Goal: Information Seeking & Learning: Compare options

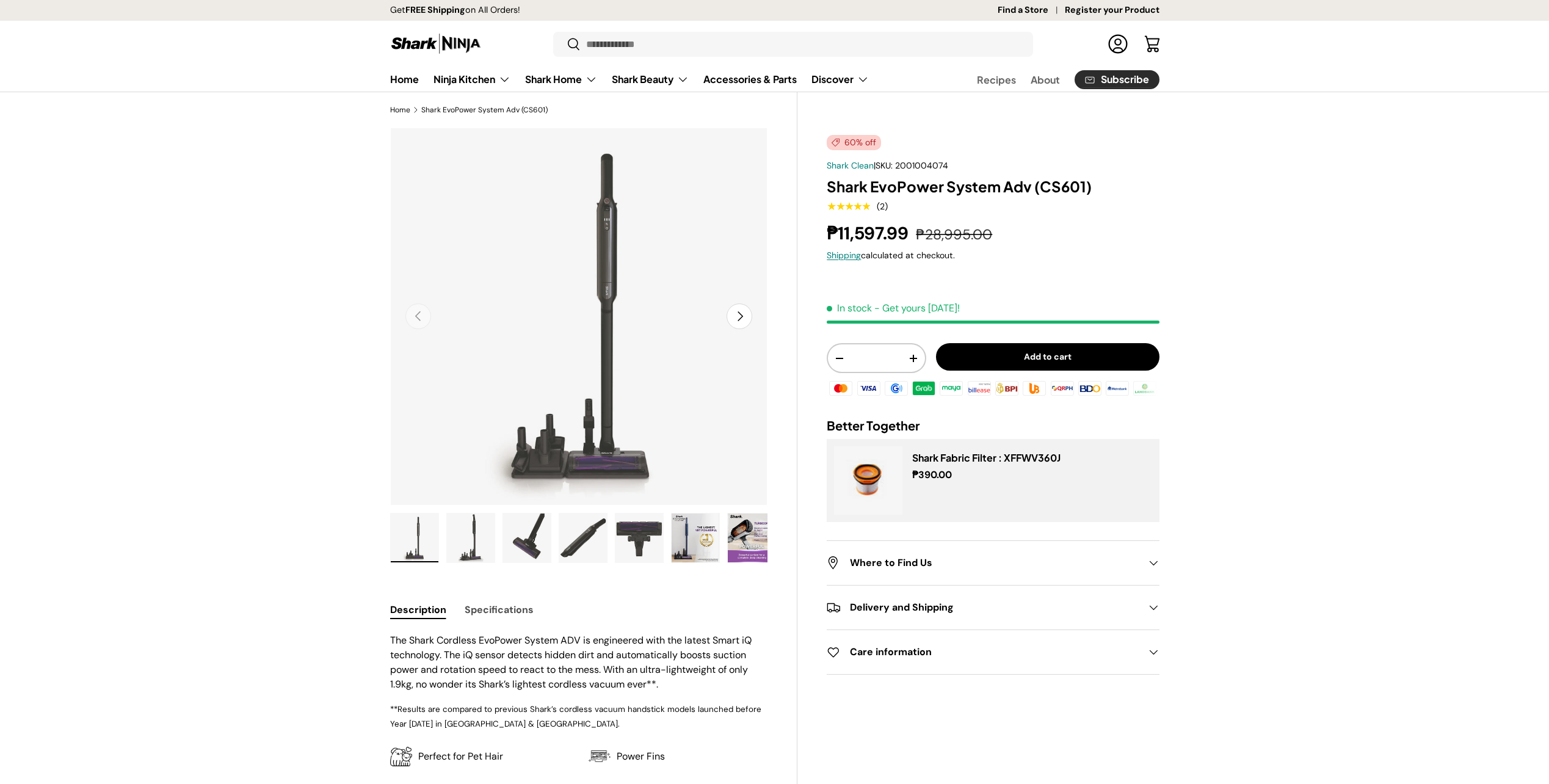
click at [509, 535] on img "Gallery Viewer" at bounding box center [527, 538] width 47 height 49
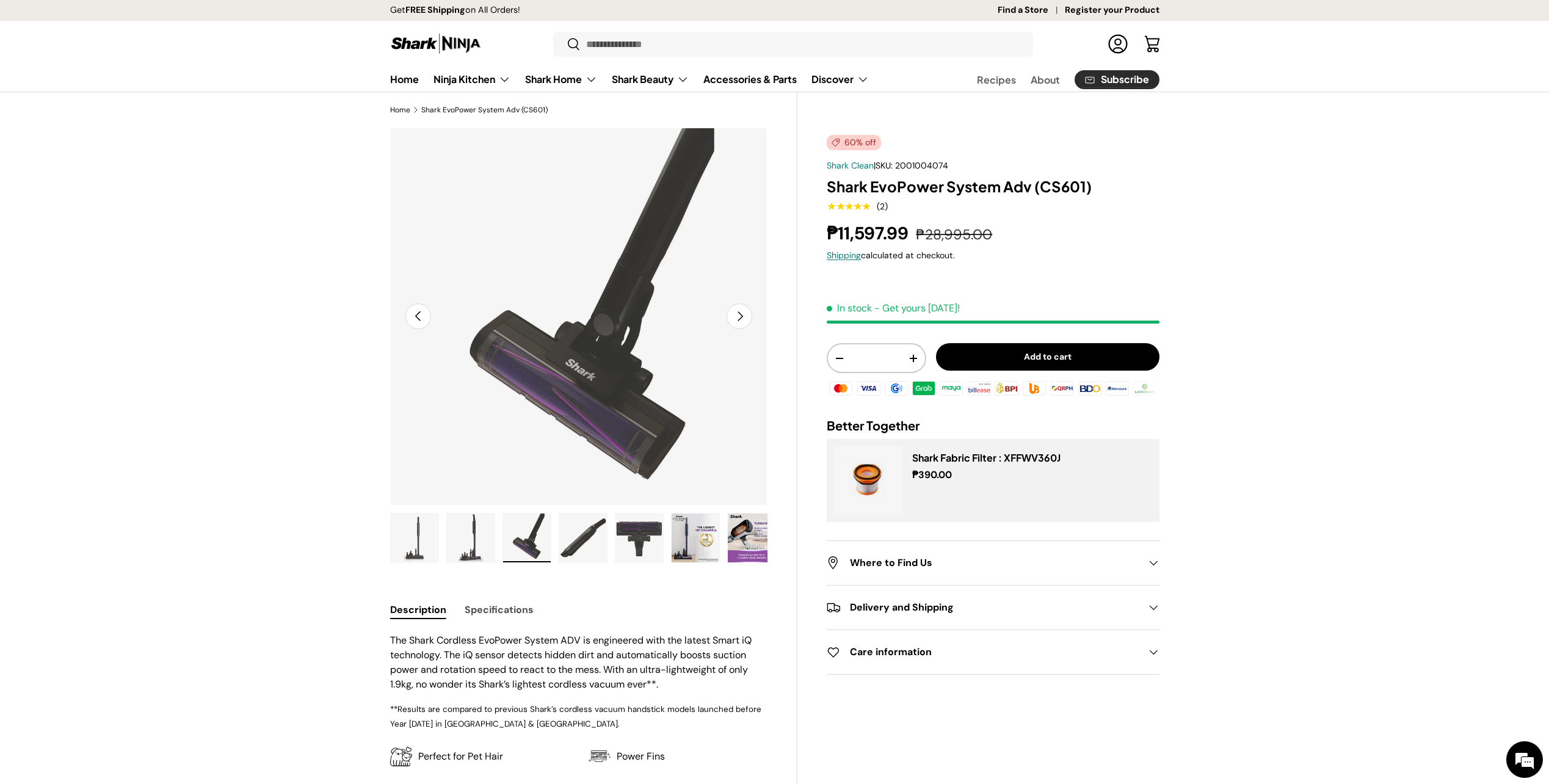
click at [467, 537] on img "Gallery Viewer" at bounding box center [471, 538] width 47 height 49
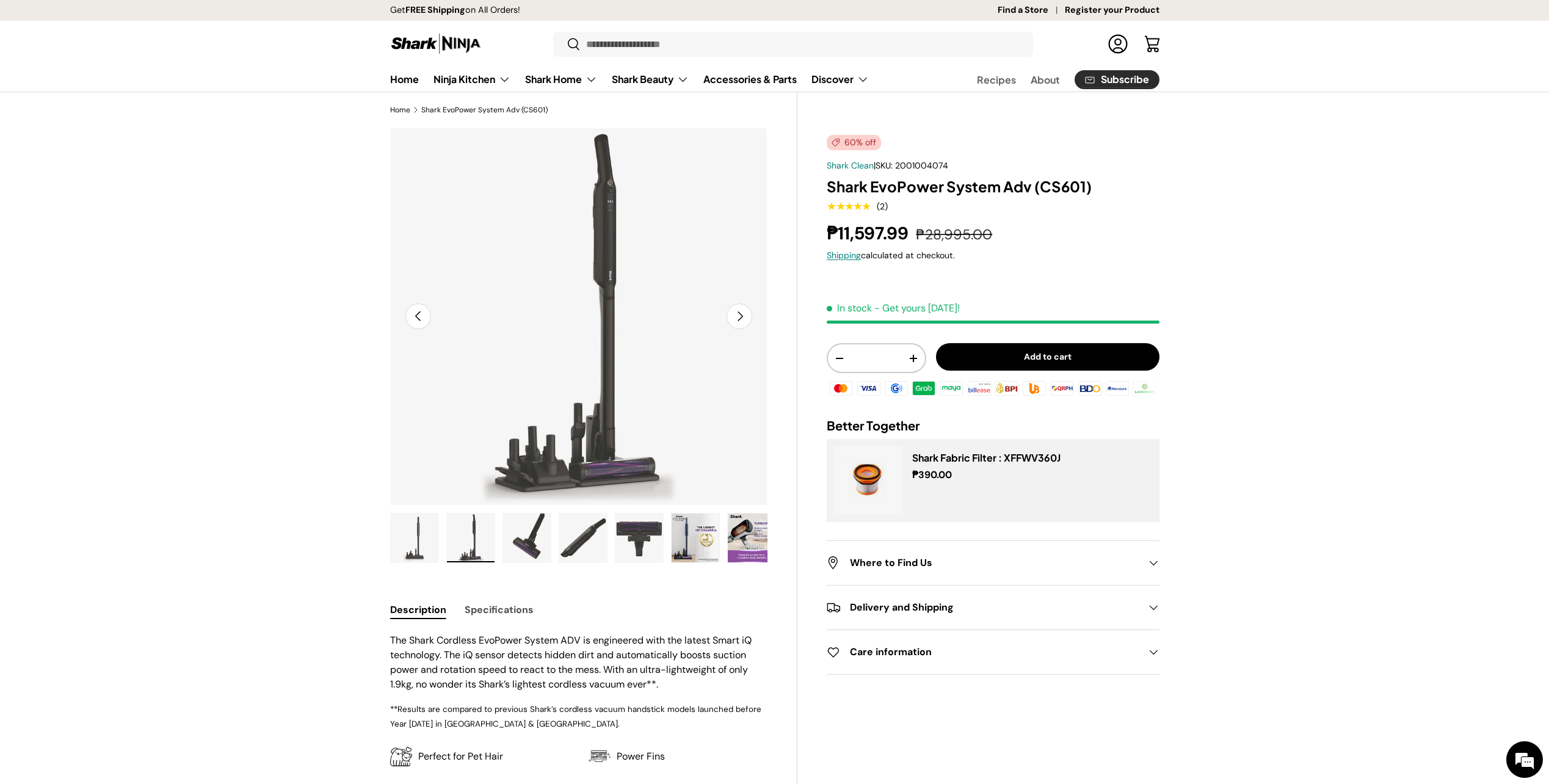
click at [543, 533] on img "Gallery Viewer" at bounding box center [527, 538] width 47 height 49
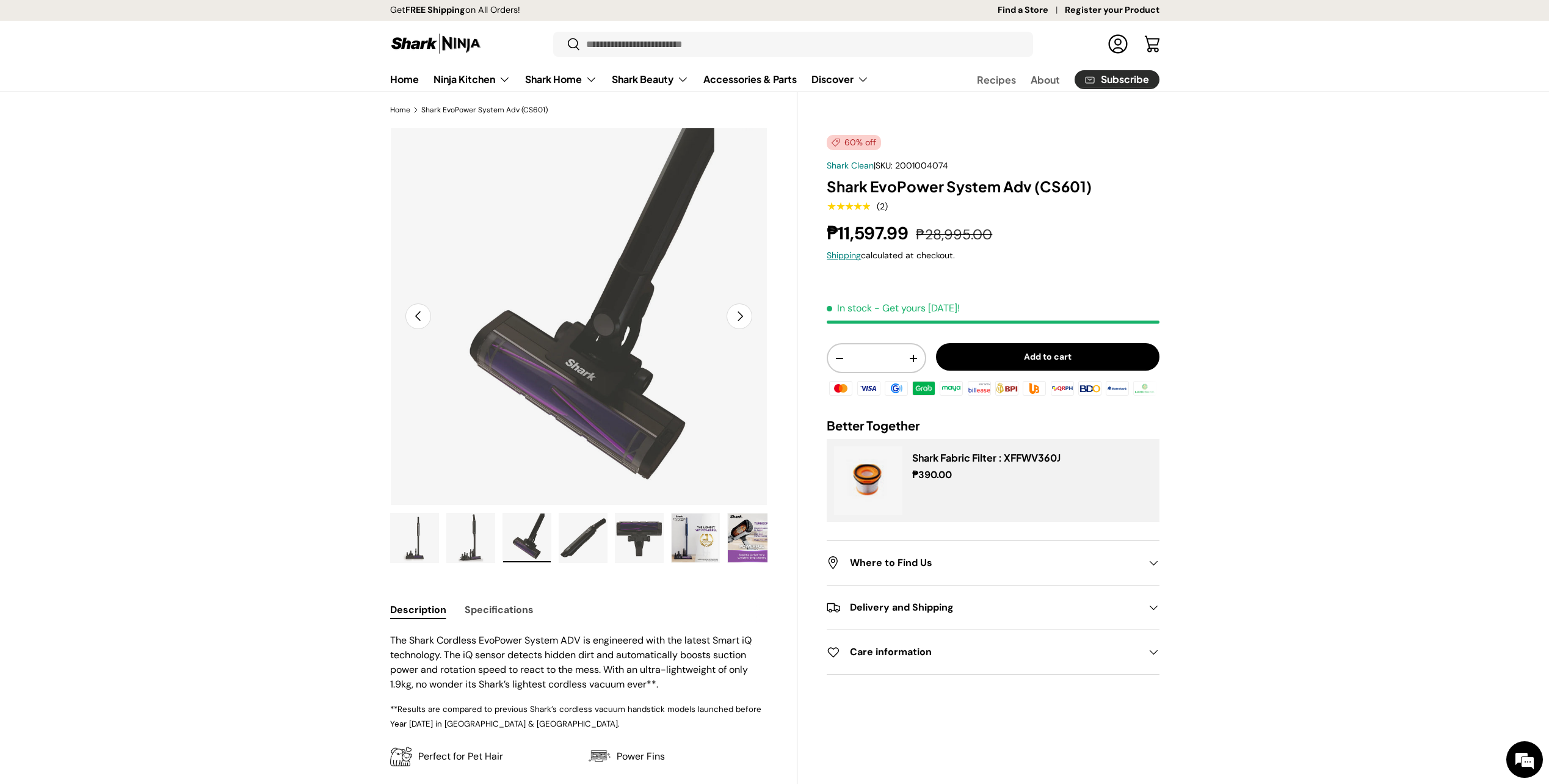
click at [573, 534] on img "Gallery Viewer" at bounding box center [583, 538] width 47 height 49
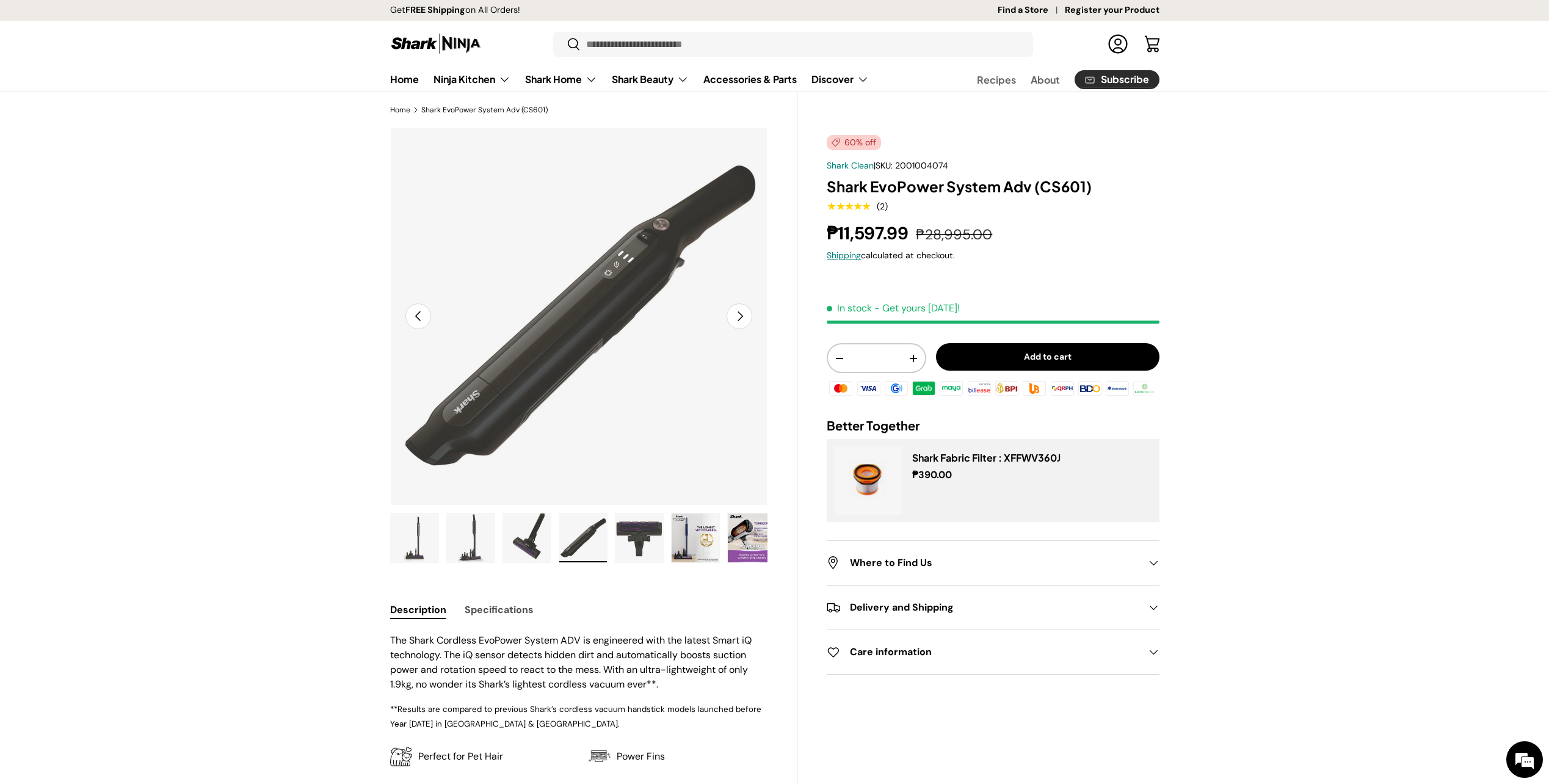
click at [644, 537] on img "Gallery Viewer" at bounding box center [639, 538] width 47 height 49
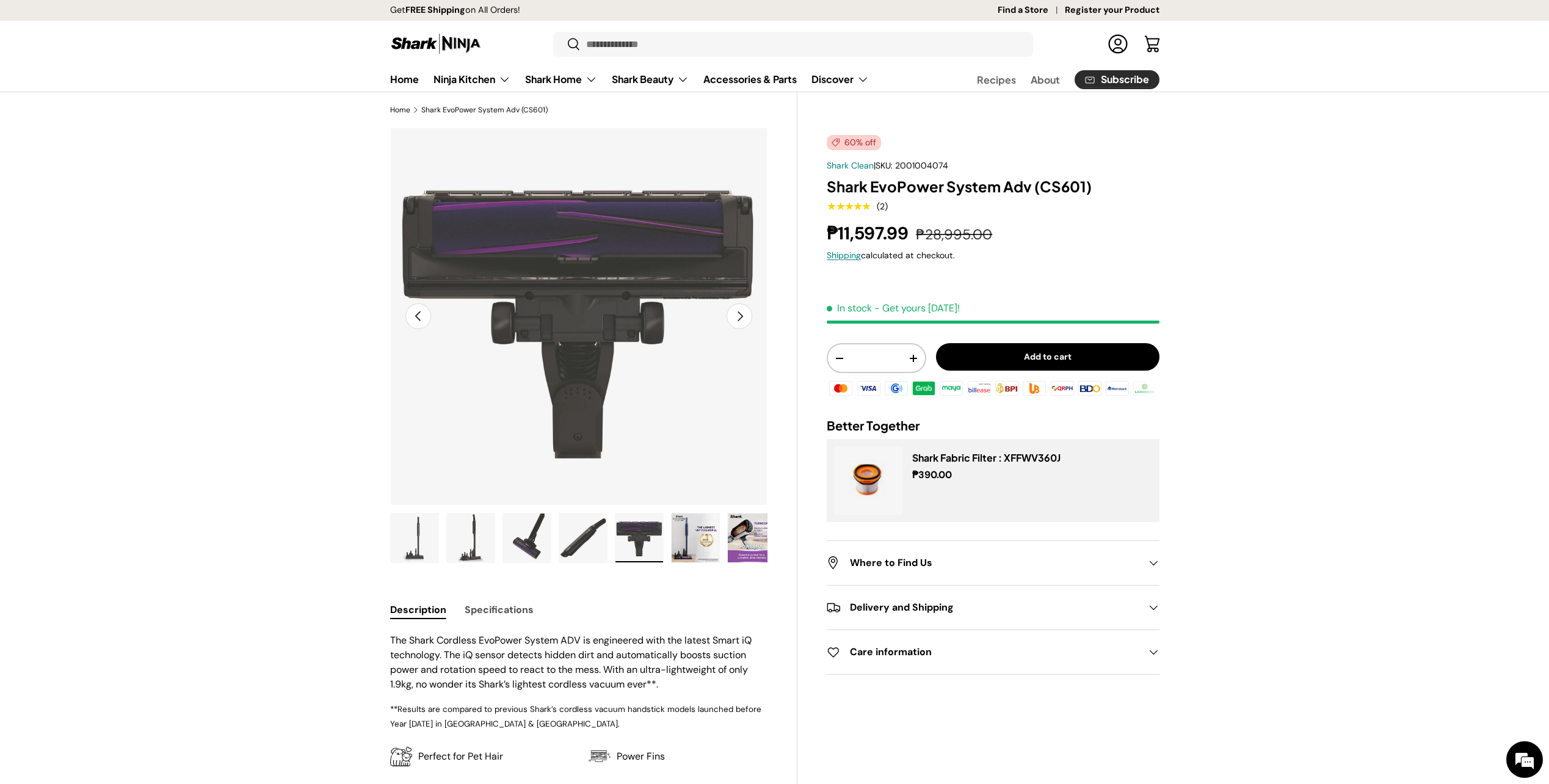
click at [679, 538] on img "Gallery Viewer" at bounding box center [695, 538] width 47 height 49
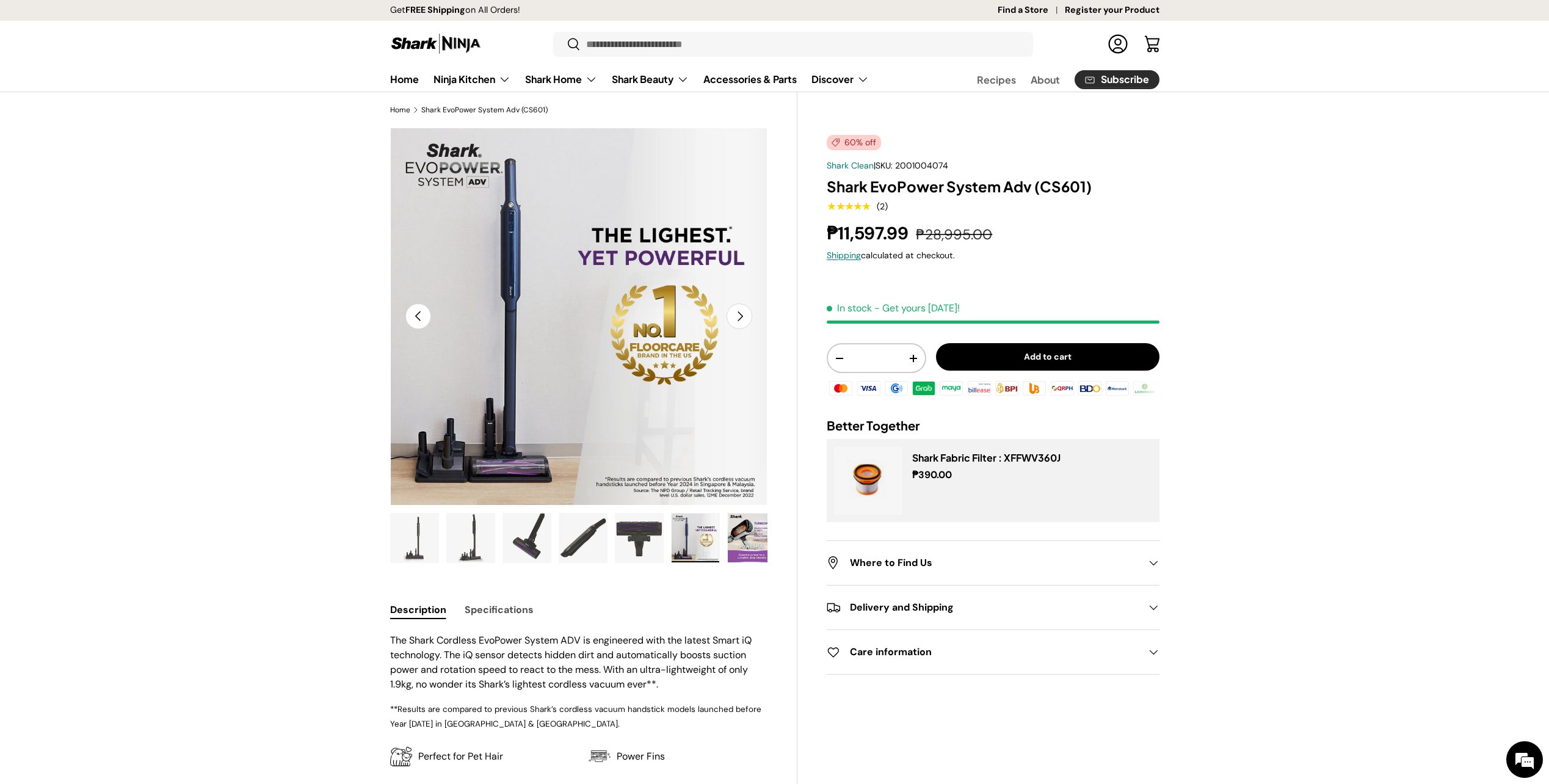
click at [740, 533] on img "Gallery Viewer" at bounding box center [751, 538] width 47 height 49
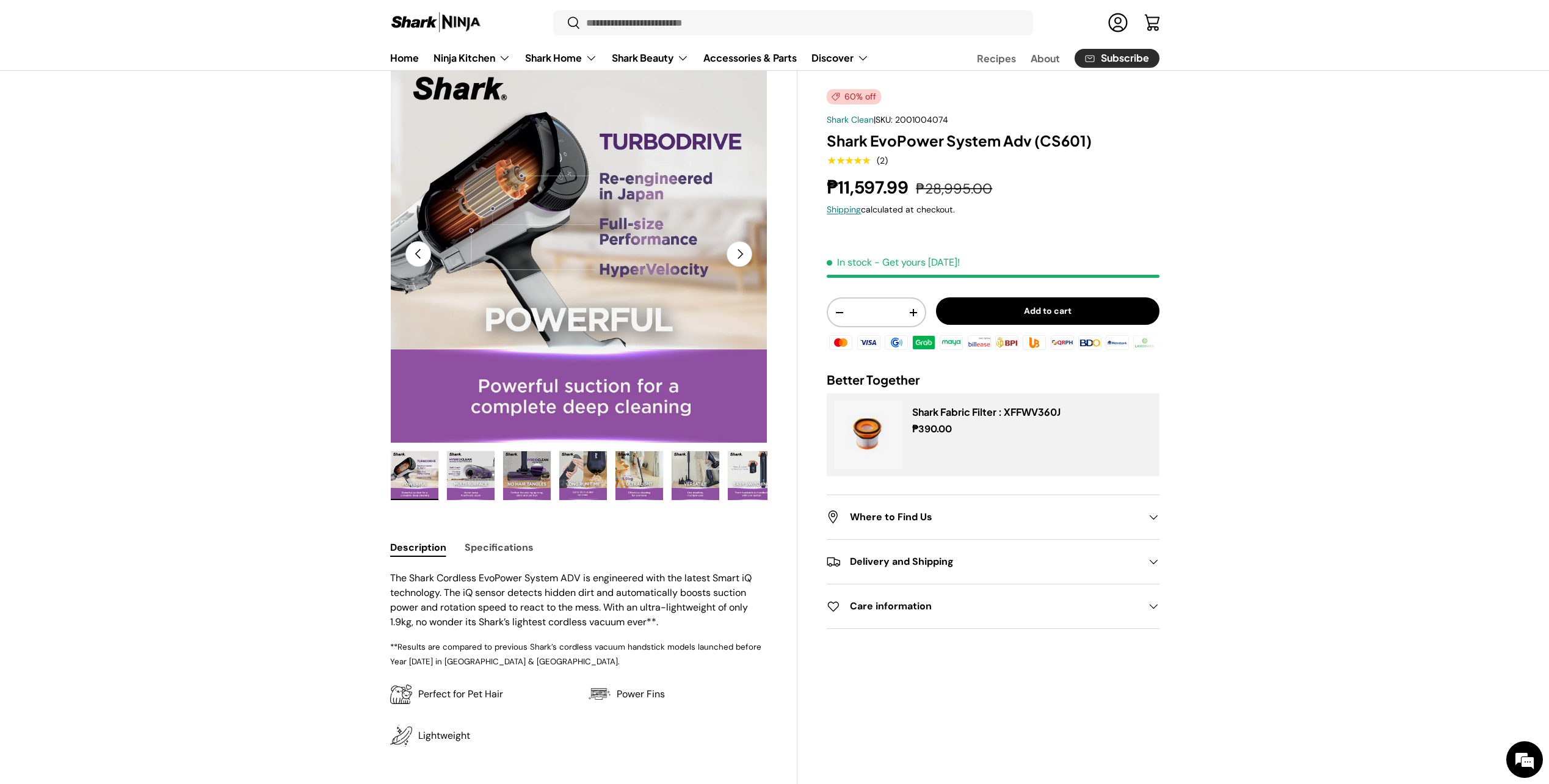
scroll to position [122, 0]
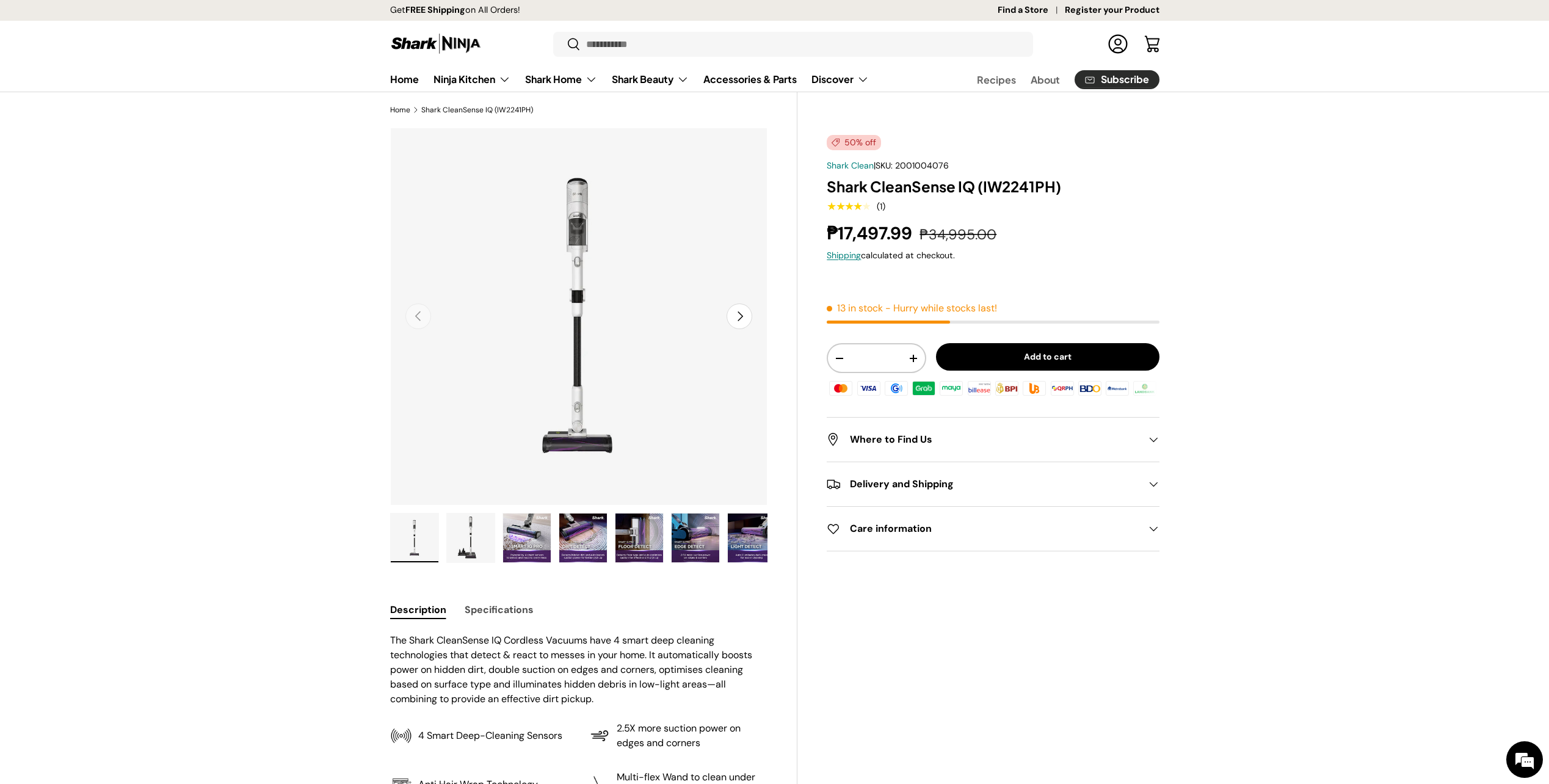
click at [484, 541] on img "Gallery Viewer" at bounding box center [471, 538] width 47 height 49
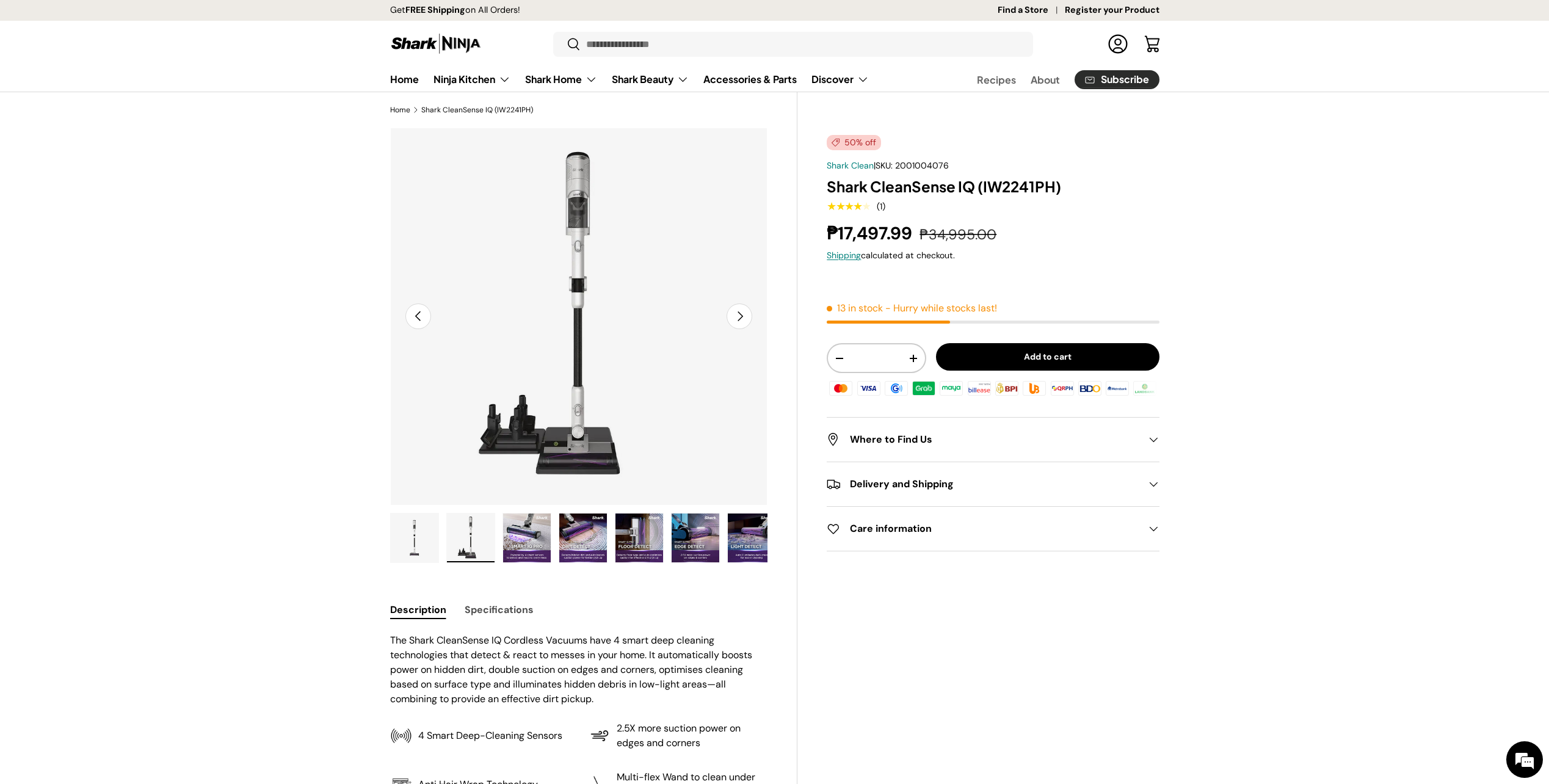
click at [516, 541] on img "Gallery Viewer" at bounding box center [527, 538] width 47 height 49
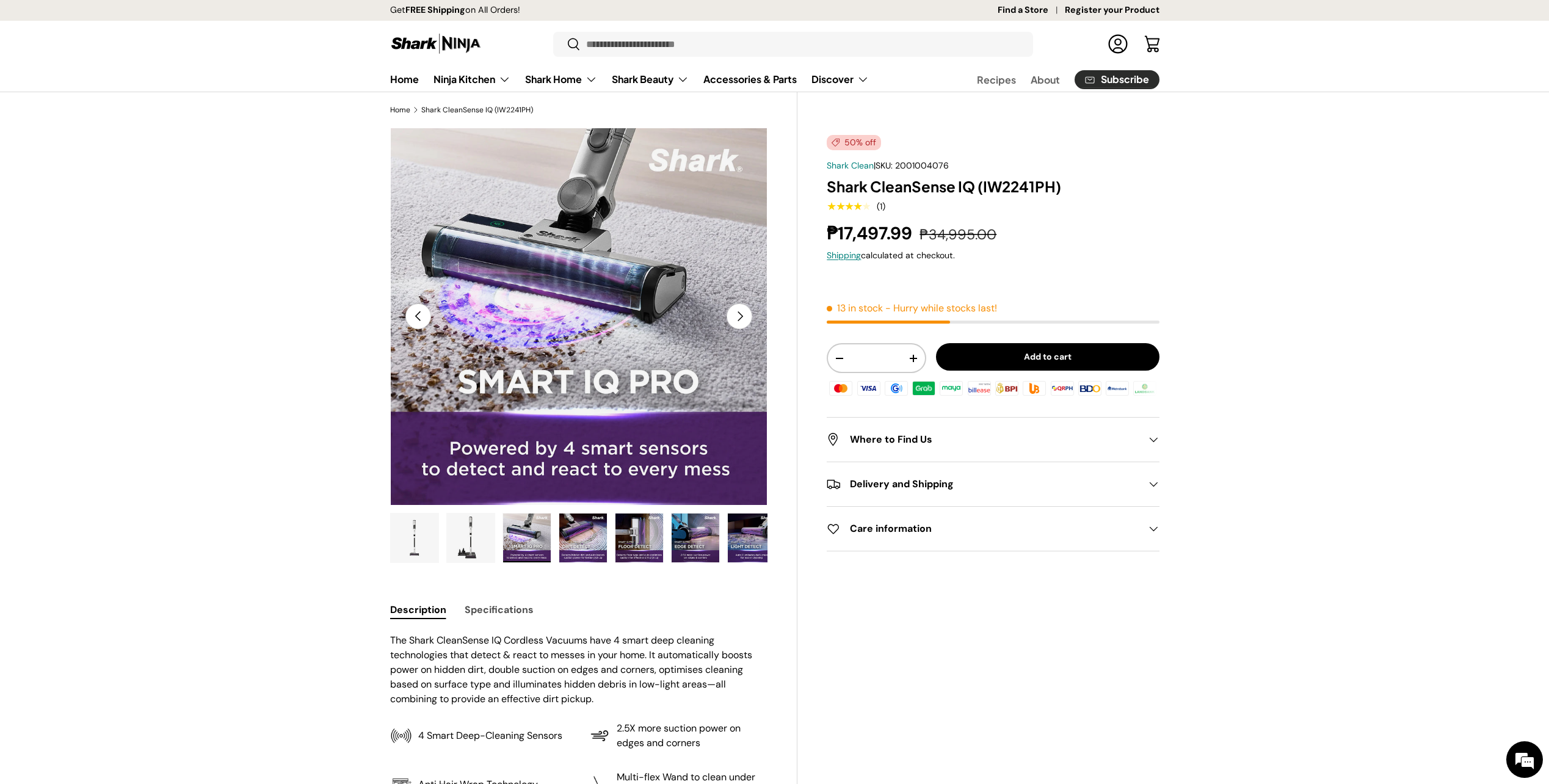
click at [573, 541] on img "Gallery Viewer" at bounding box center [583, 538] width 47 height 49
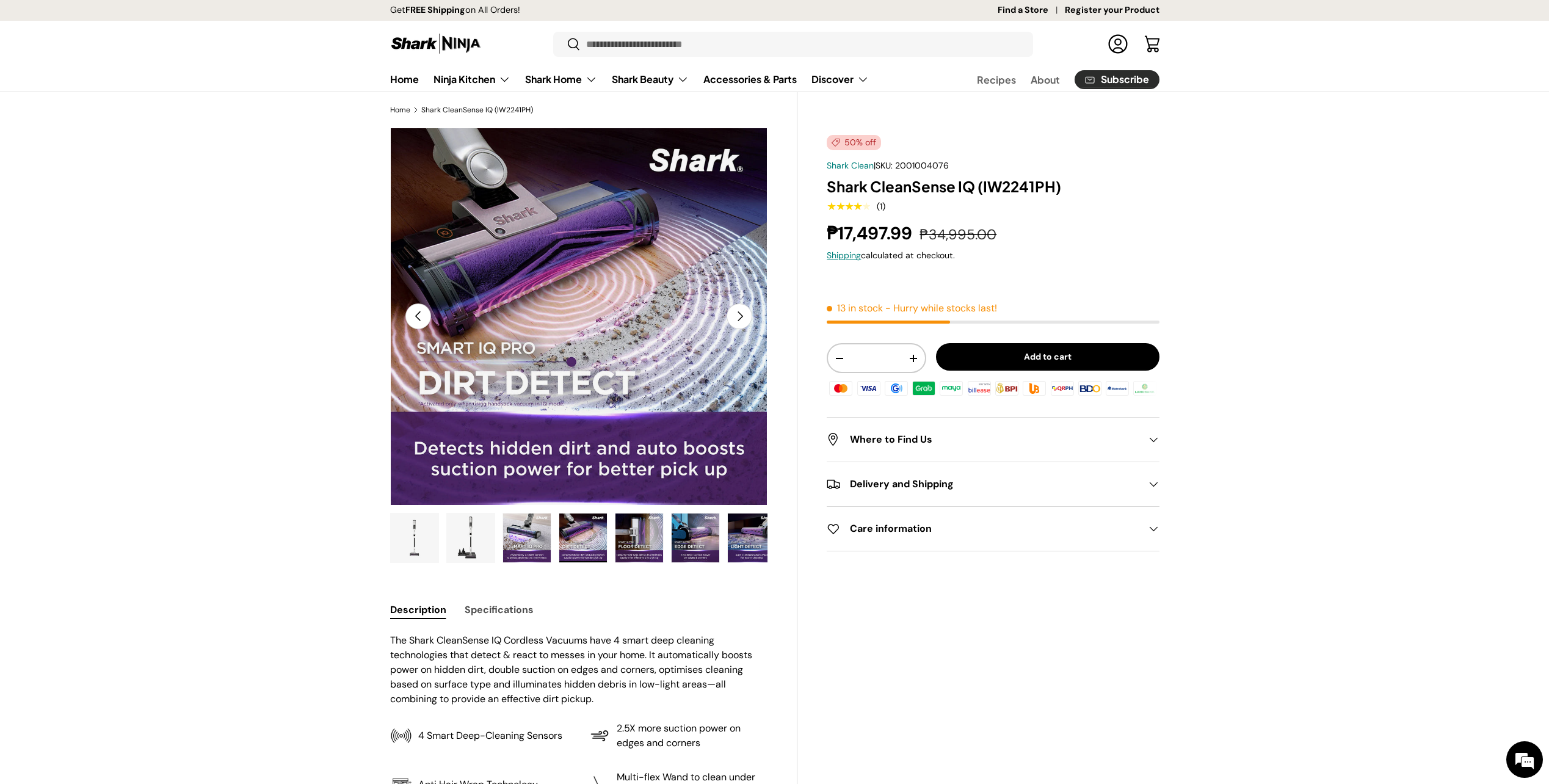
click at [609, 548] on ul "Load image 1 in gallery view Load image 2 in gallery view Load image 3 in galle…" at bounding box center [579, 540] width 378 height 54
click at [627, 544] on img "Gallery Viewer" at bounding box center [639, 538] width 47 height 49
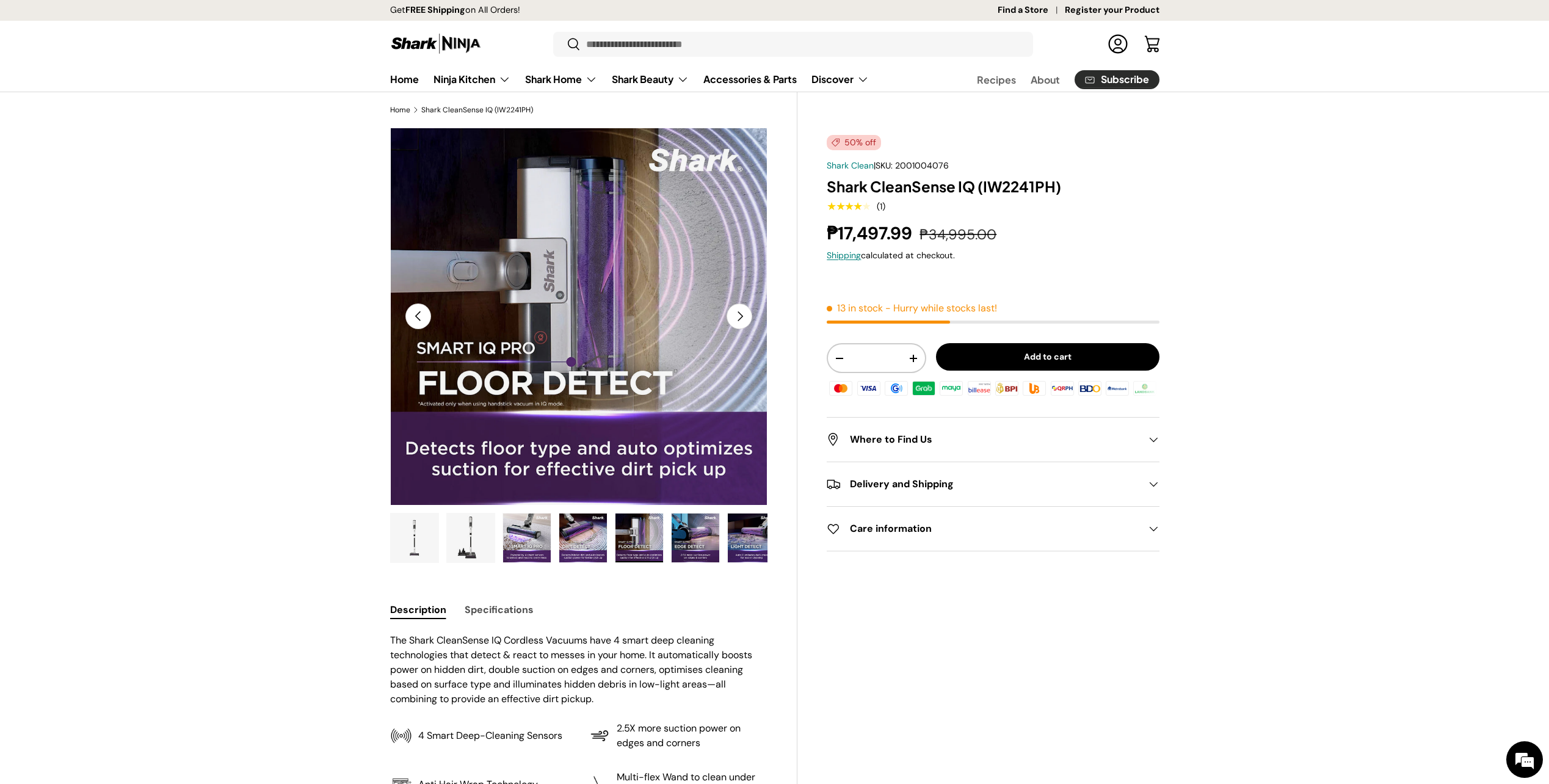
click at [693, 542] on img "Gallery Viewer" at bounding box center [695, 538] width 47 height 49
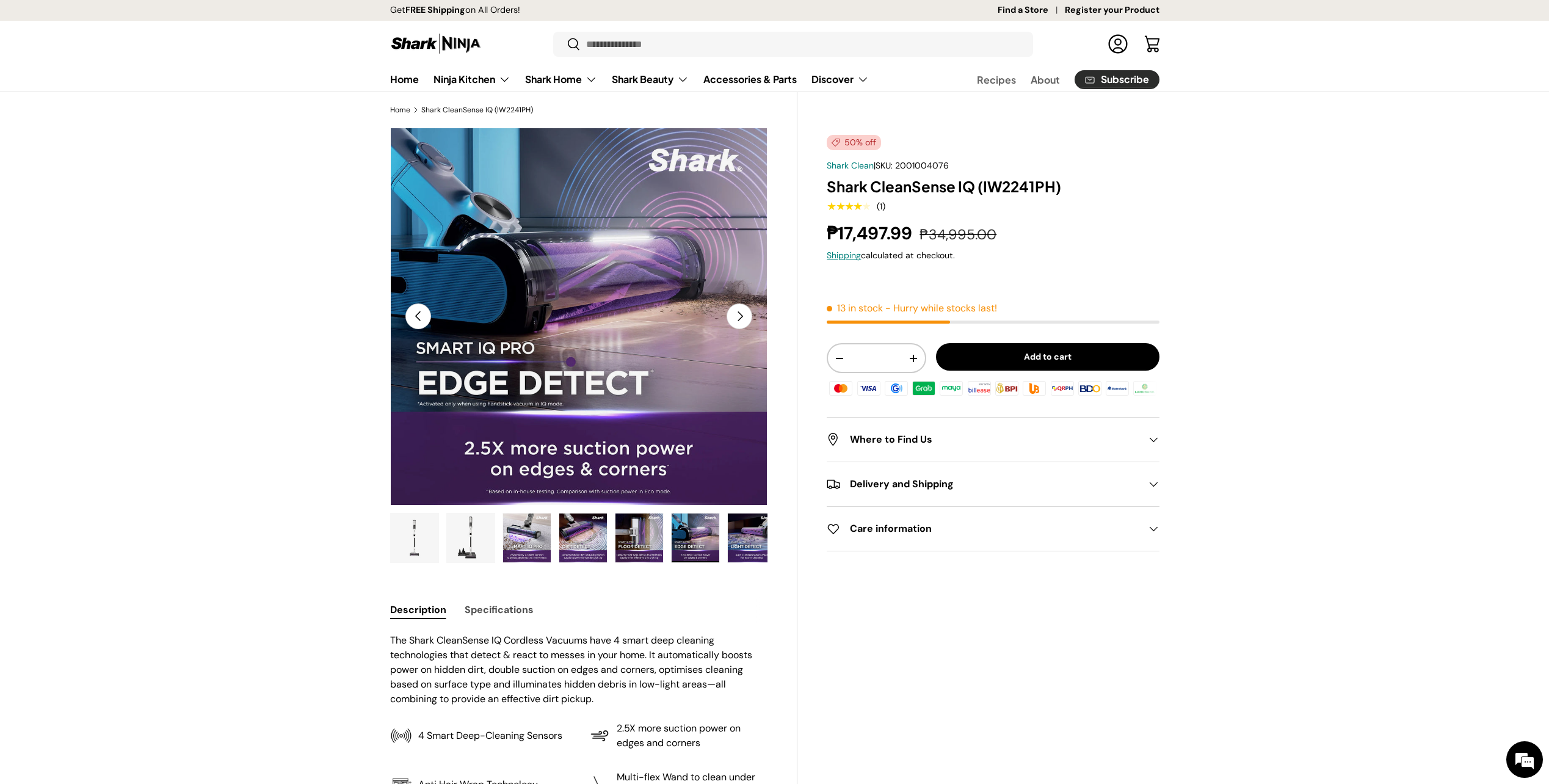
click at [728, 541] on img "Gallery Viewer" at bounding box center [751, 538] width 47 height 49
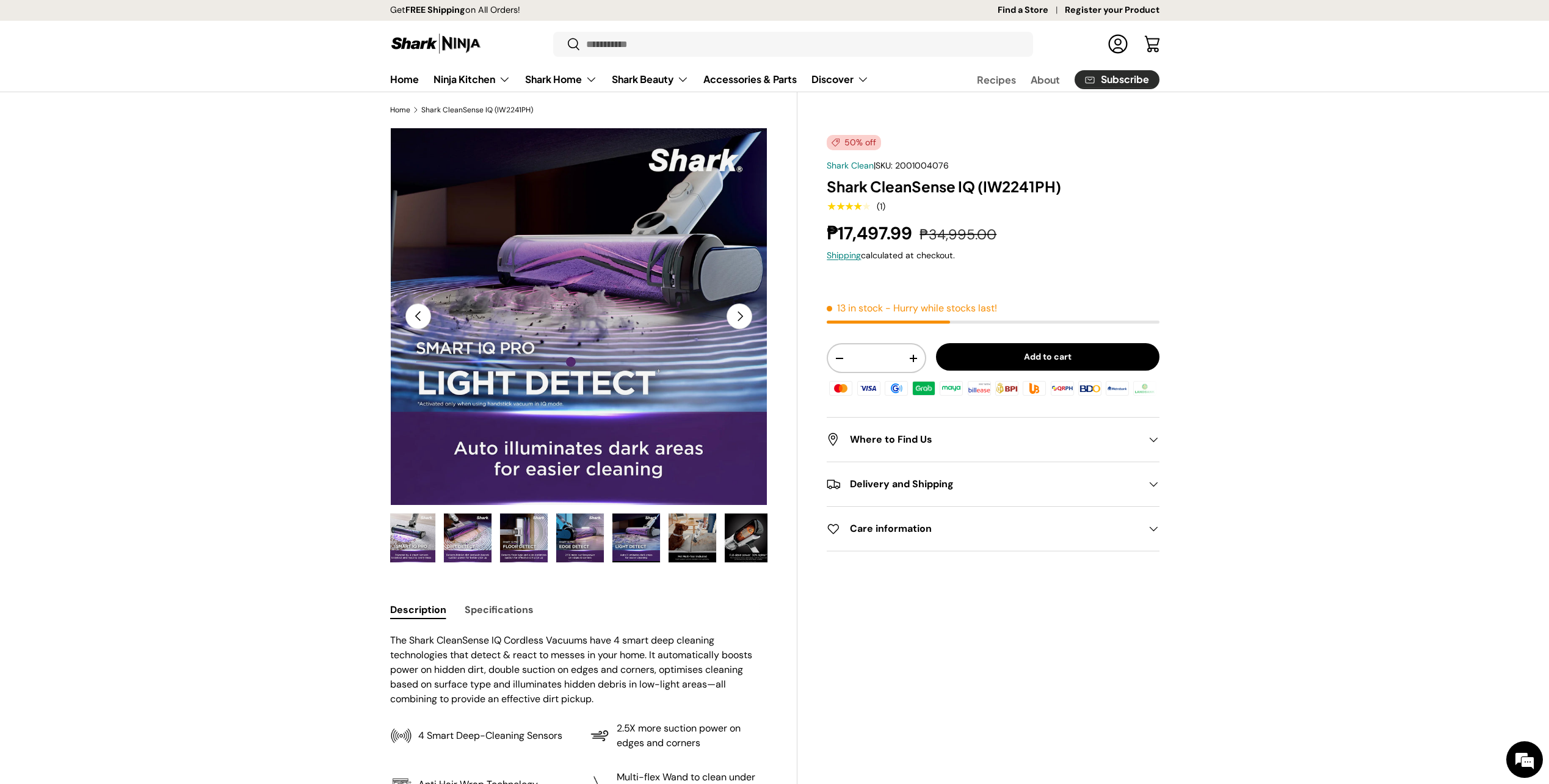
scroll to position [0, 121]
click at [490, 604] on button "Specifications" at bounding box center [500, 609] width 69 height 28
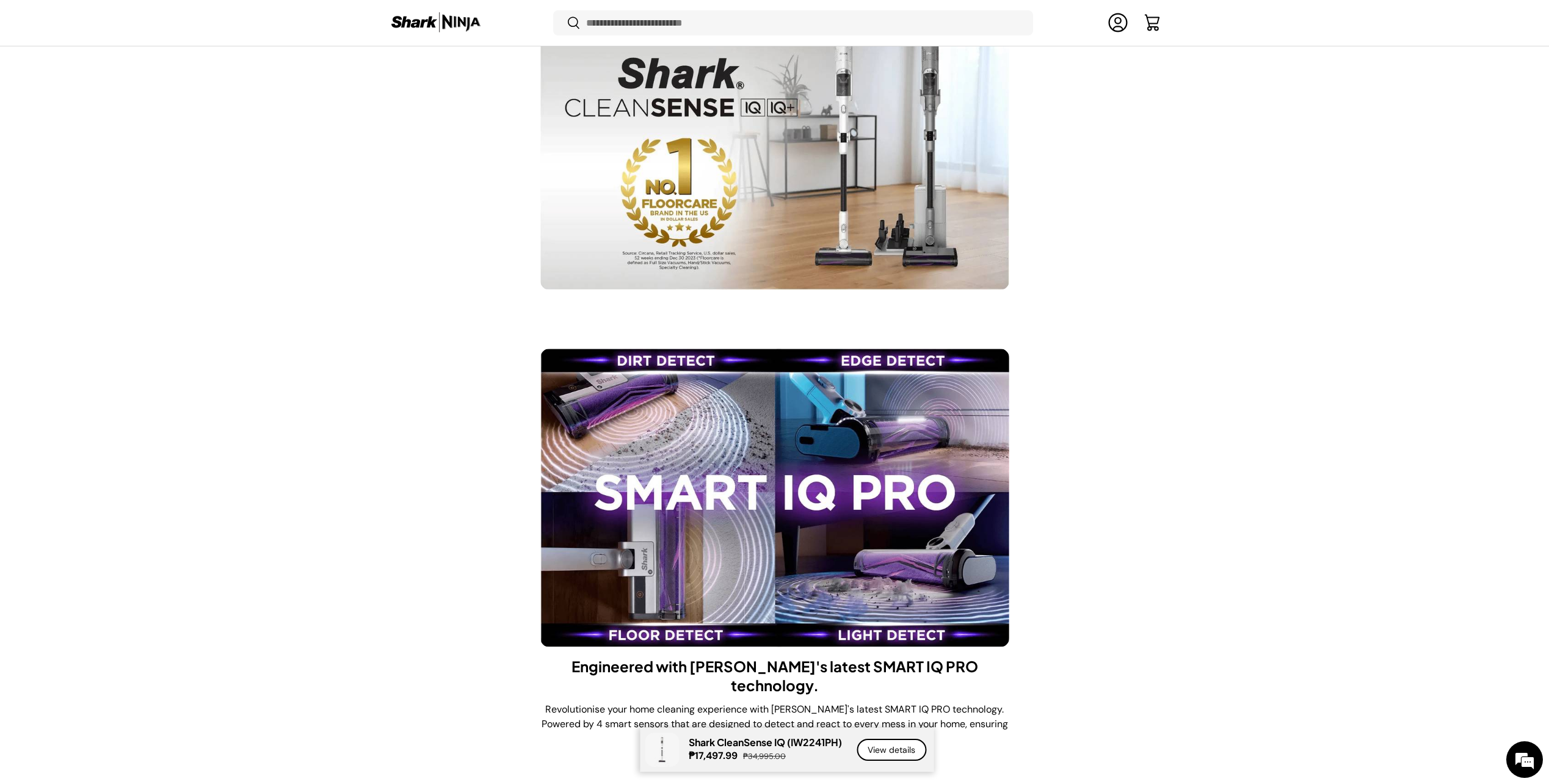
scroll to position [1707, 0]
